Goal: Task Accomplishment & Management: Manage account settings

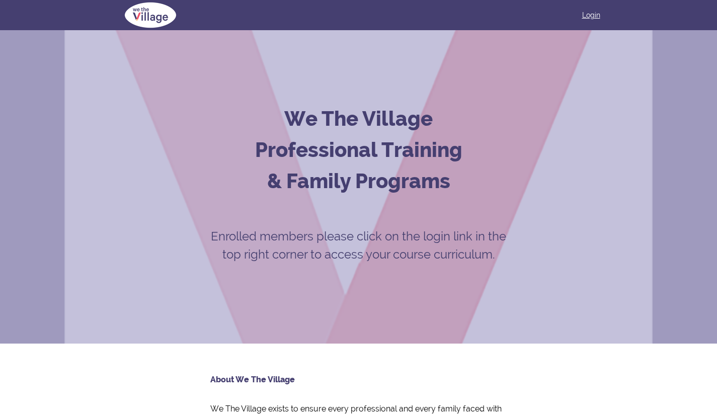
click at [595, 15] on link "Login" at bounding box center [591, 15] width 18 height 10
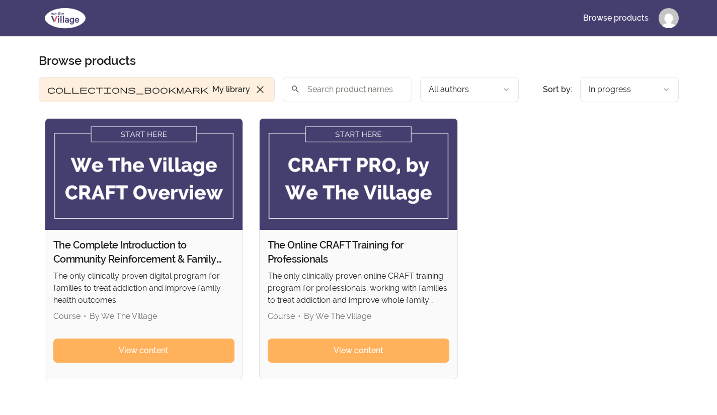
click at [668, 18] on html "Skip to main content Main menu Includes navigation links and user settings Brow…" at bounding box center [358, 288] width 717 height 577
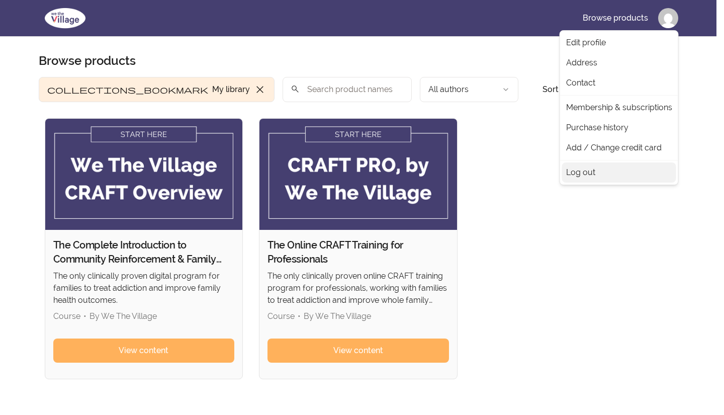
click at [592, 172] on link "Log out" at bounding box center [619, 172] width 114 height 20
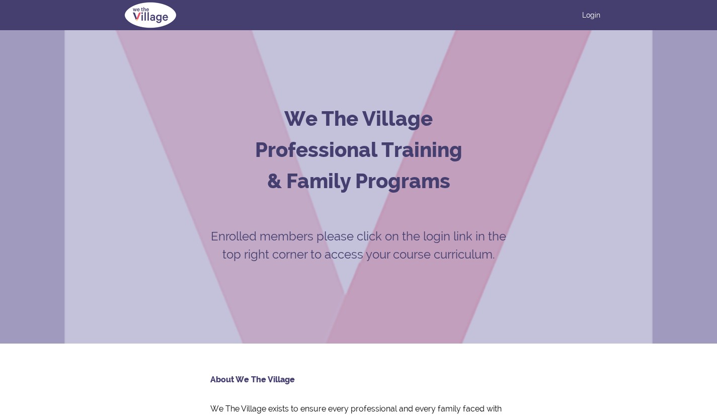
click at [595, 9] on div "Login" at bounding box center [358, 15] width 483 height 30
click at [589, 17] on link "Login" at bounding box center [591, 15] width 18 height 10
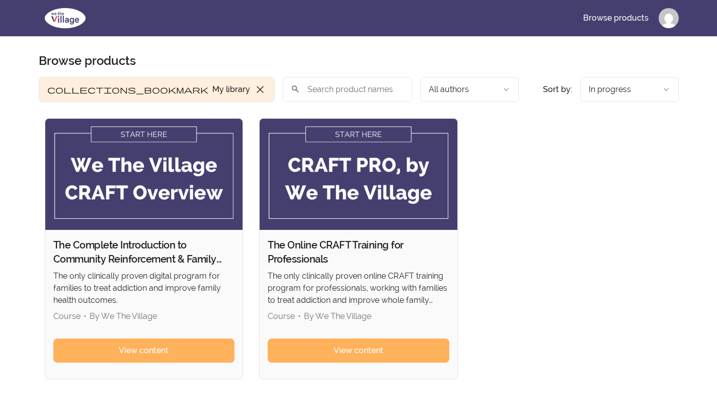
click at [663, 25] on html "Skip to main content Main menu Includes navigation links and user settings Brow…" at bounding box center [358, 288] width 717 height 577
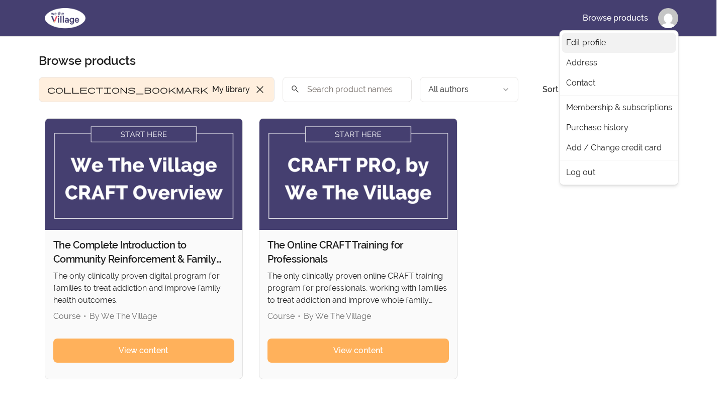
click at [592, 42] on link "Edit profile" at bounding box center [619, 43] width 114 height 20
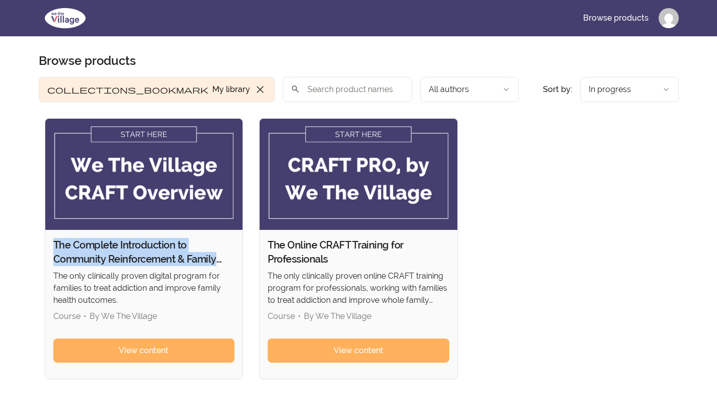
drag, startPoint x: 54, startPoint y: 245, endPoint x: 219, endPoint y: 262, distance: 165.8
click at [219, 262] on h2 "The Complete Introduction to Community Reinforcement & Family Training" at bounding box center [144, 252] width 182 height 28
copy h2 "The Complete Introduction to Community Reinforcement & Family"
